Goal: Information Seeking & Learning: Learn about a topic

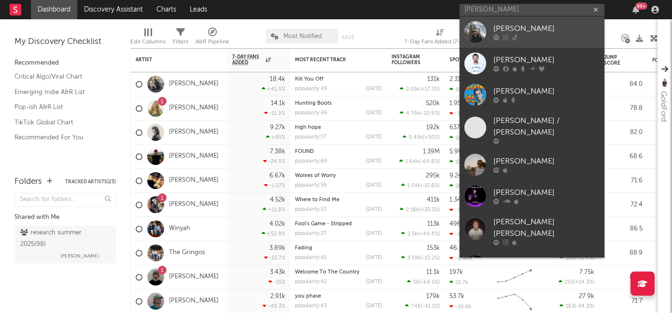
type input "luke rob"
click at [518, 21] on link "[PERSON_NAME]" at bounding box center [532, 31] width 145 height 31
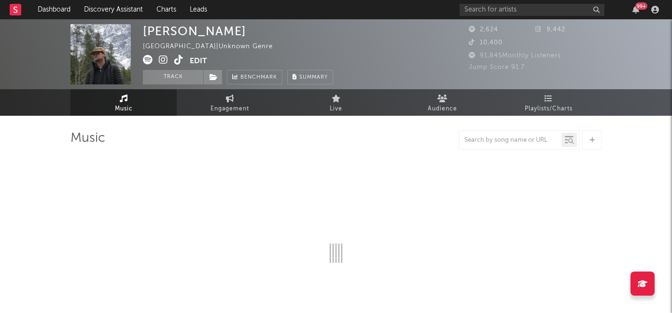
select select "6m"
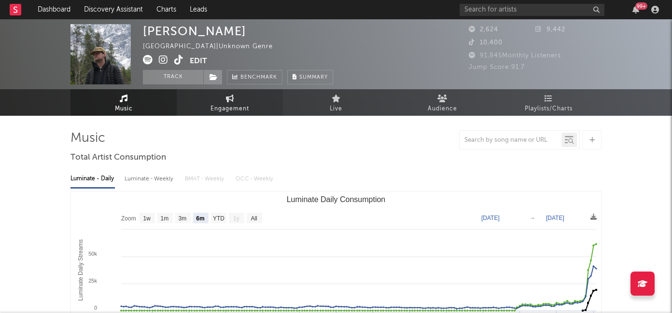
click at [226, 106] on span "Engagement" at bounding box center [230, 109] width 39 height 12
select select "1w"
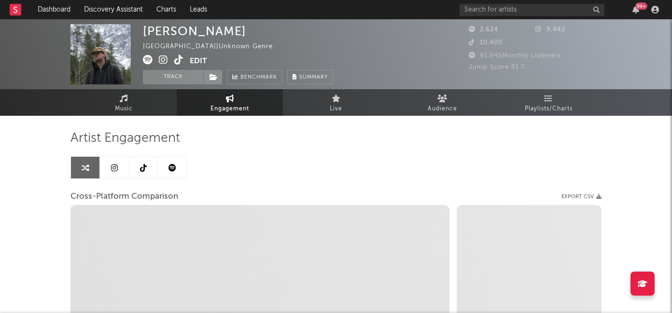
click at [172, 167] on icon at bounding box center [173, 168] width 8 height 8
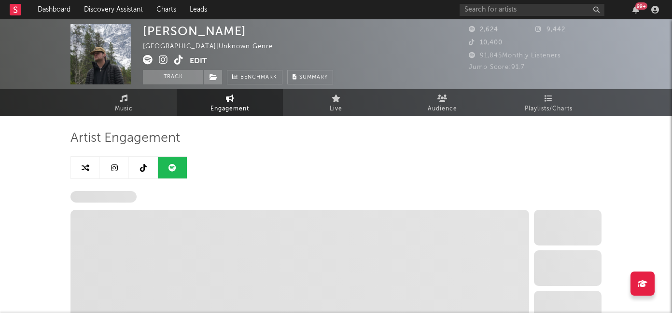
select select "6m"
select select "1w"
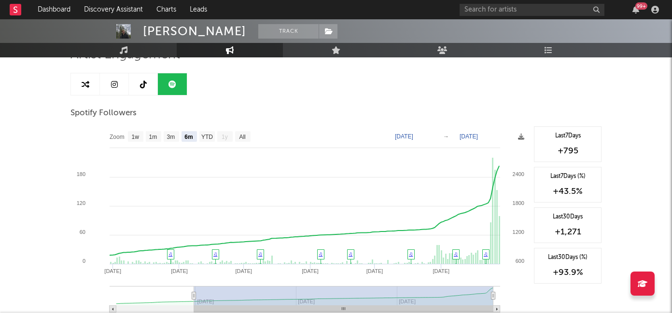
scroll to position [128, 0]
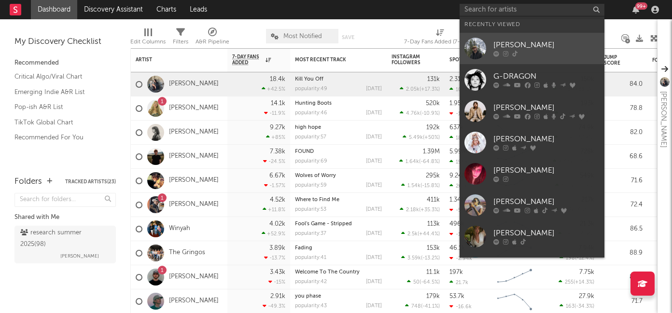
click at [506, 57] on link "[PERSON_NAME]" at bounding box center [532, 48] width 145 height 31
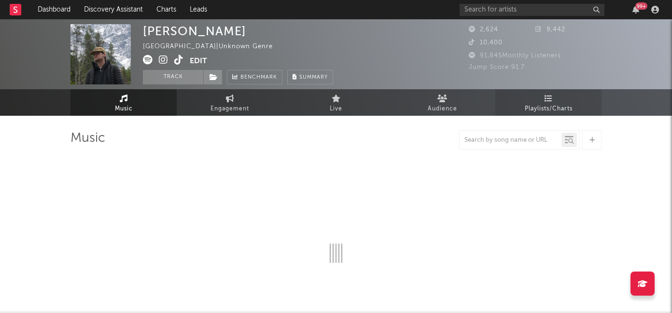
select select "6m"
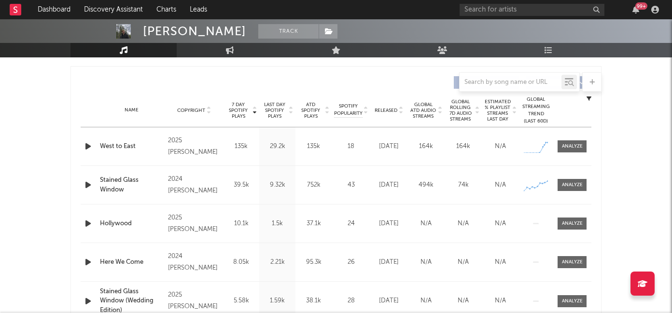
scroll to position [366, 0]
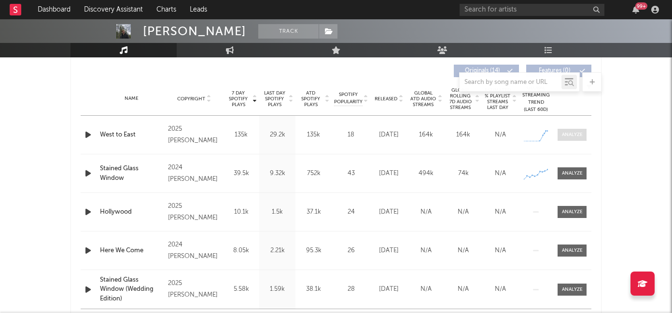
click at [581, 139] on span at bounding box center [572, 135] width 29 height 12
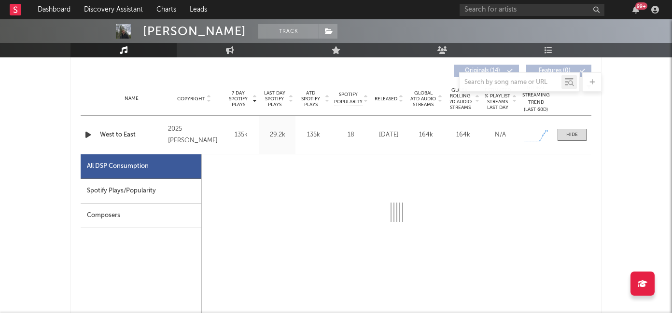
select select "1w"
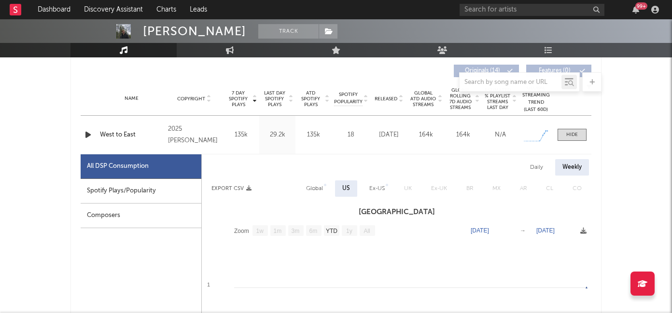
click at [150, 185] on div "Spotify Plays/Popularity" at bounding box center [141, 191] width 121 height 25
select select "1w"
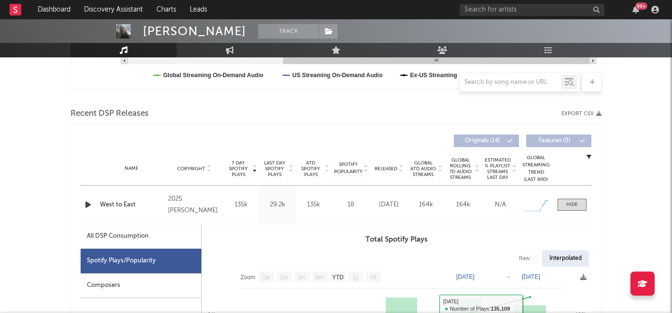
scroll to position [268, 0]
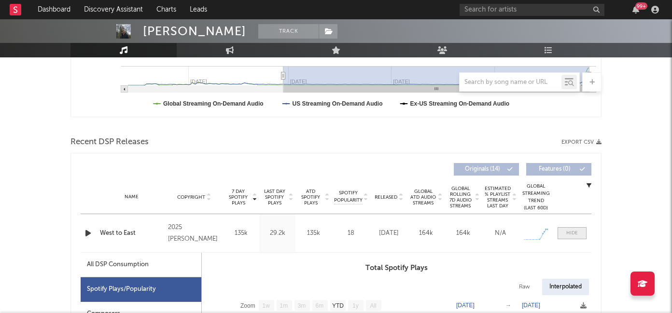
click at [563, 231] on span at bounding box center [572, 233] width 29 height 12
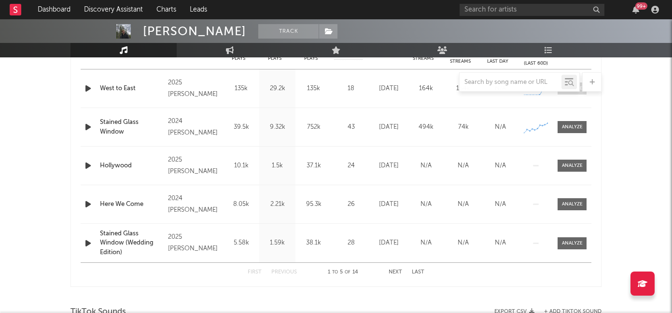
scroll to position [423, 0]
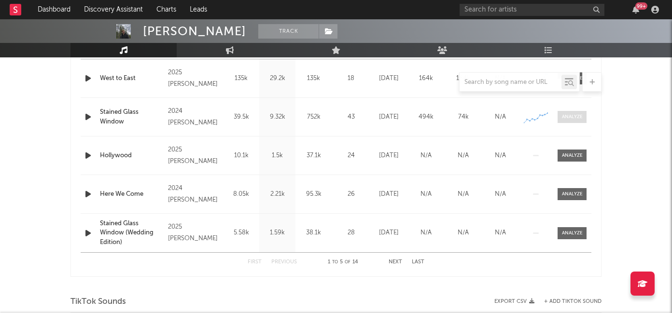
click at [558, 114] on span at bounding box center [572, 117] width 29 height 12
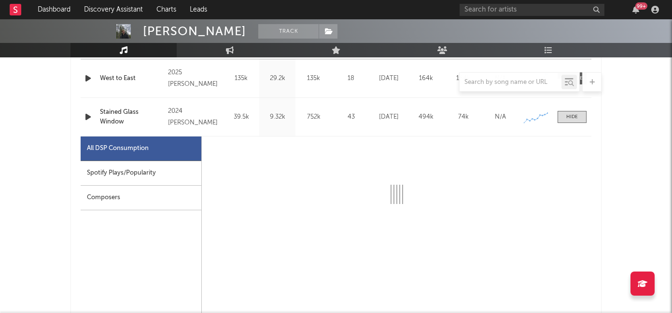
select select "6m"
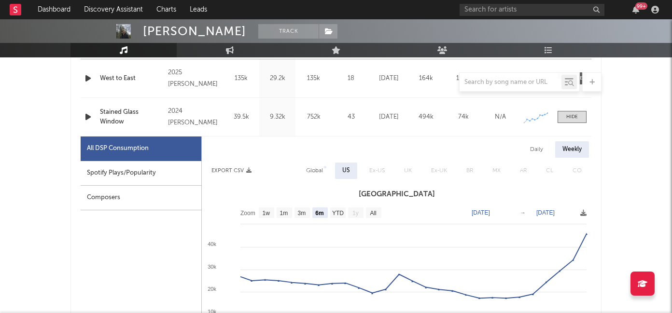
click at [535, 151] on div "Daily" at bounding box center [537, 149] width 28 height 16
select select "6m"
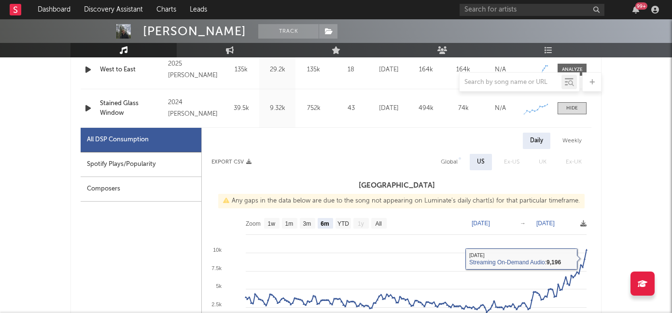
scroll to position [415, 0]
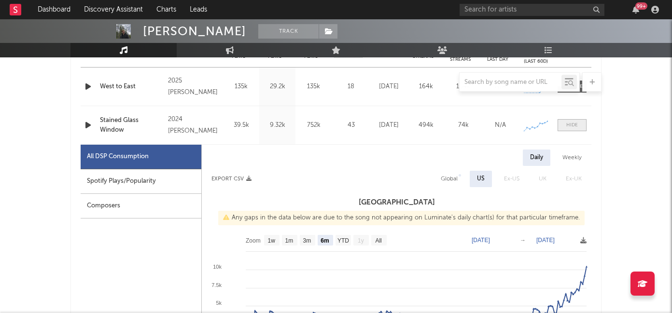
click at [571, 124] on div at bounding box center [572, 125] width 12 height 7
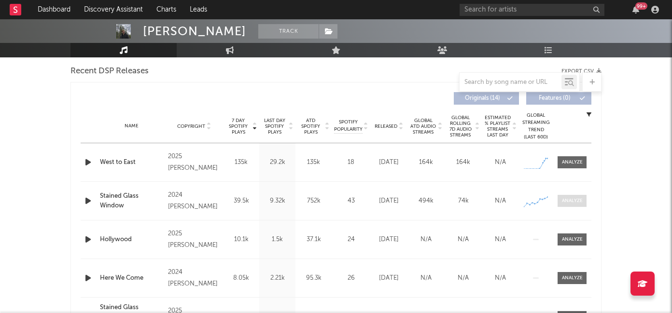
scroll to position [334, 0]
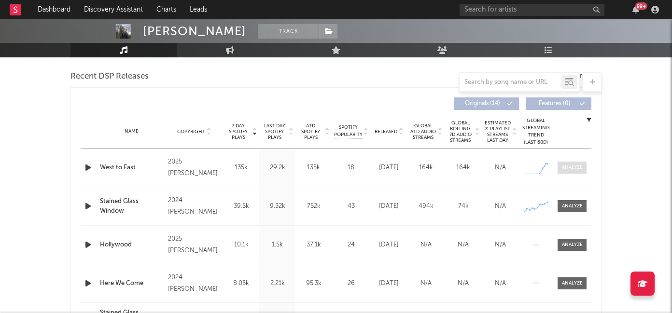
click at [561, 171] on span at bounding box center [572, 168] width 29 height 12
select select "1w"
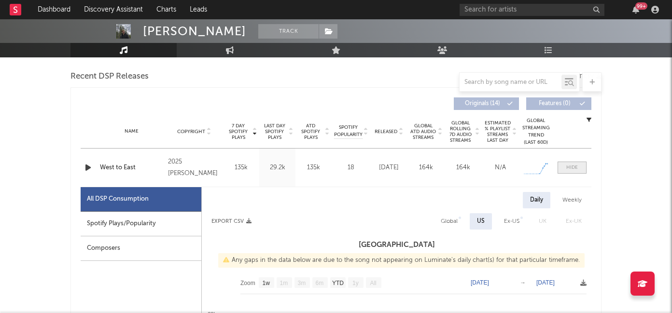
click at [561, 171] on span at bounding box center [572, 168] width 29 height 12
